Goal: Information Seeking & Learning: Learn about a topic

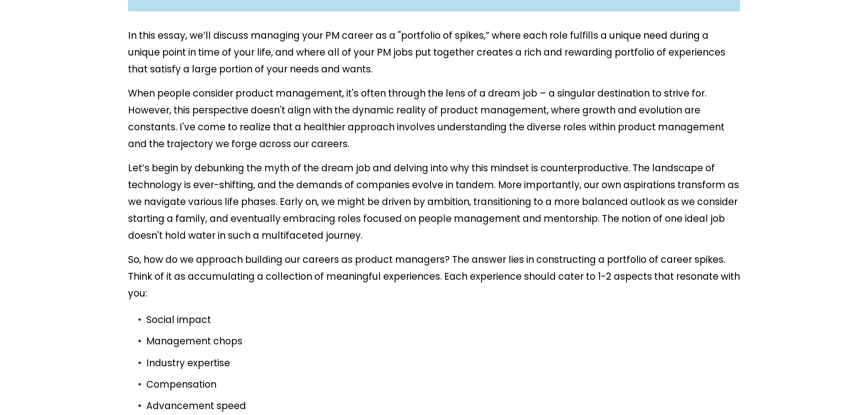
scroll to position [546, 0]
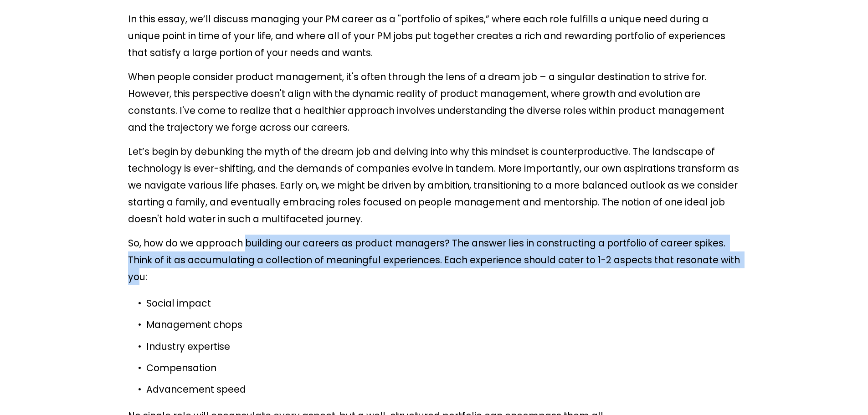
drag, startPoint x: 254, startPoint y: 160, endPoint x: 665, endPoint y: 176, distance: 411.1
click at [665, 235] on p "So, how do we approach building our careers as product managers? The answer lie…" at bounding box center [434, 260] width 612 height 51
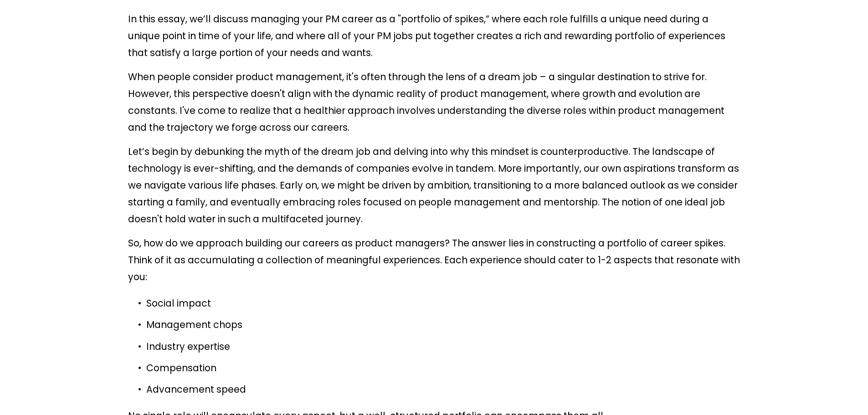
click at [200, 338] on p "Industry expertise" at bounding box center [442, 346] width 593 height 17
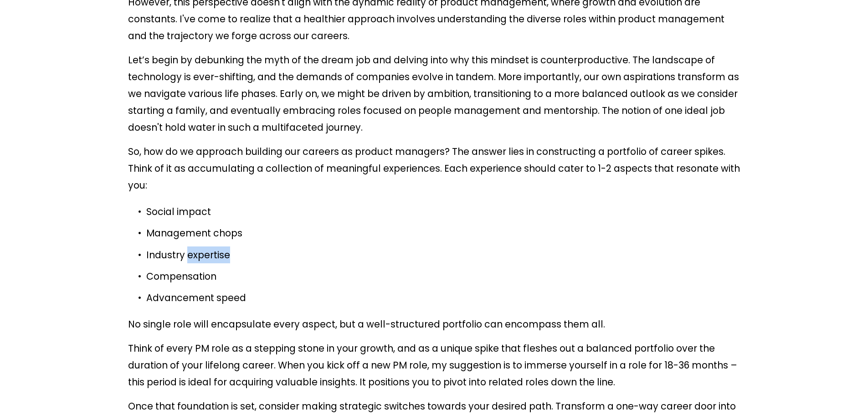
scroll to position [683, 0]
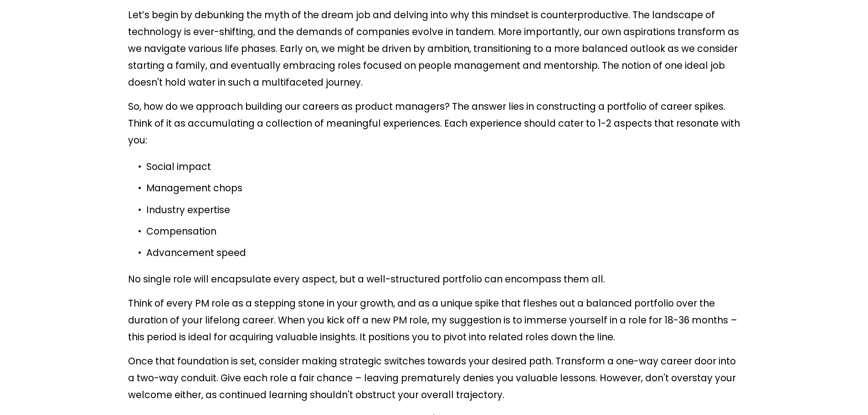
click at [460, 295] on p "Think of every PM role as a stepping stone in your growth, and as a unique spik…" at bounding box center [434, 320] width 612 height 51
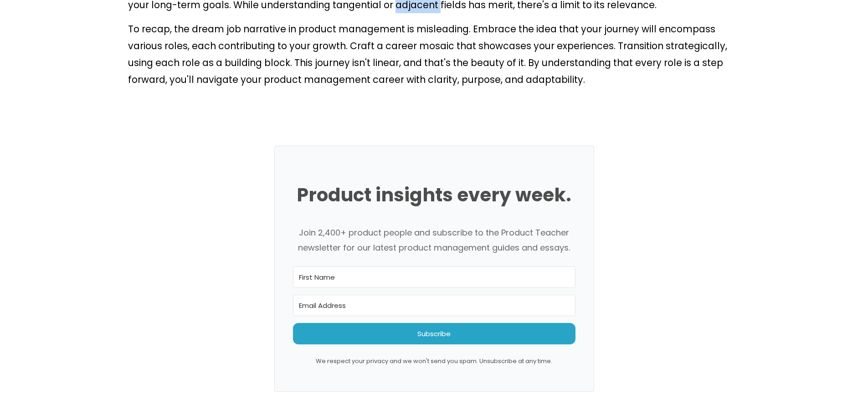
scroll to position [932, 0]
